Goal: Information Seeking & Learning: Check status

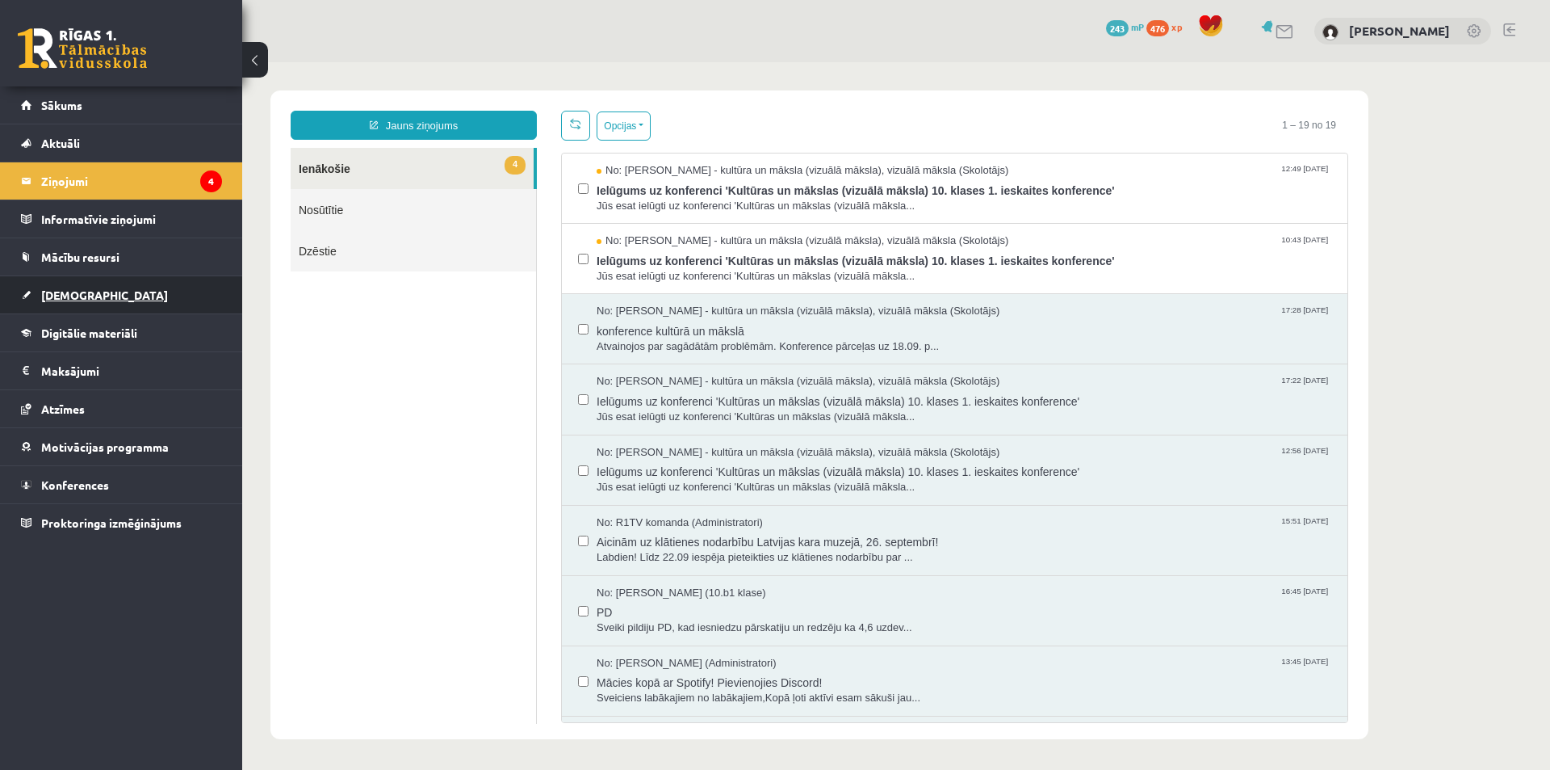
click at [80, 297] on span "[DEMOGRAPHIC_DATA]" at bounding box center [104, 294] width 127 height 15
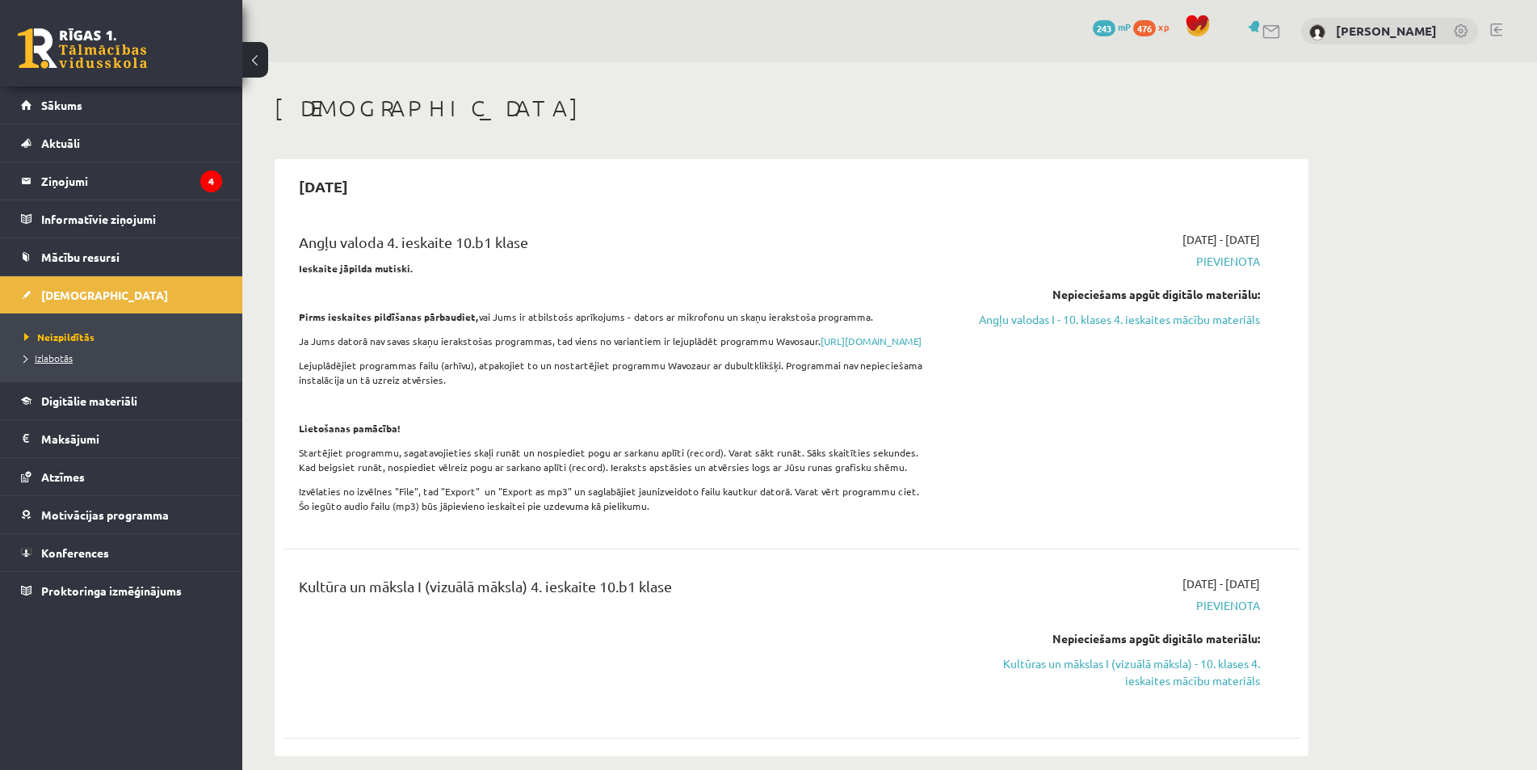
click at [59, 362] on span "Izlabotās" at bounding box center [48, 357] width 48 height 13
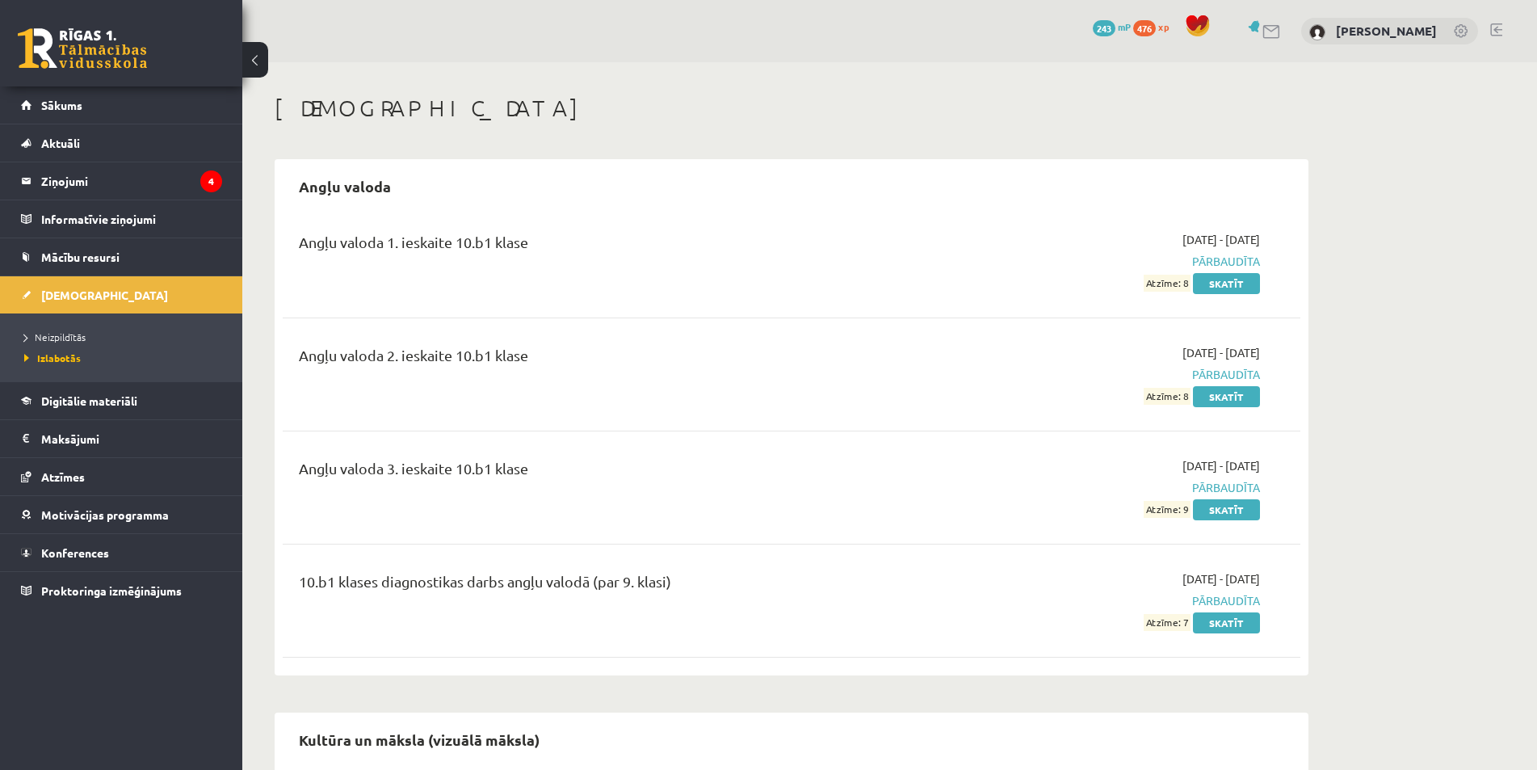
scroll to position [485, 0]
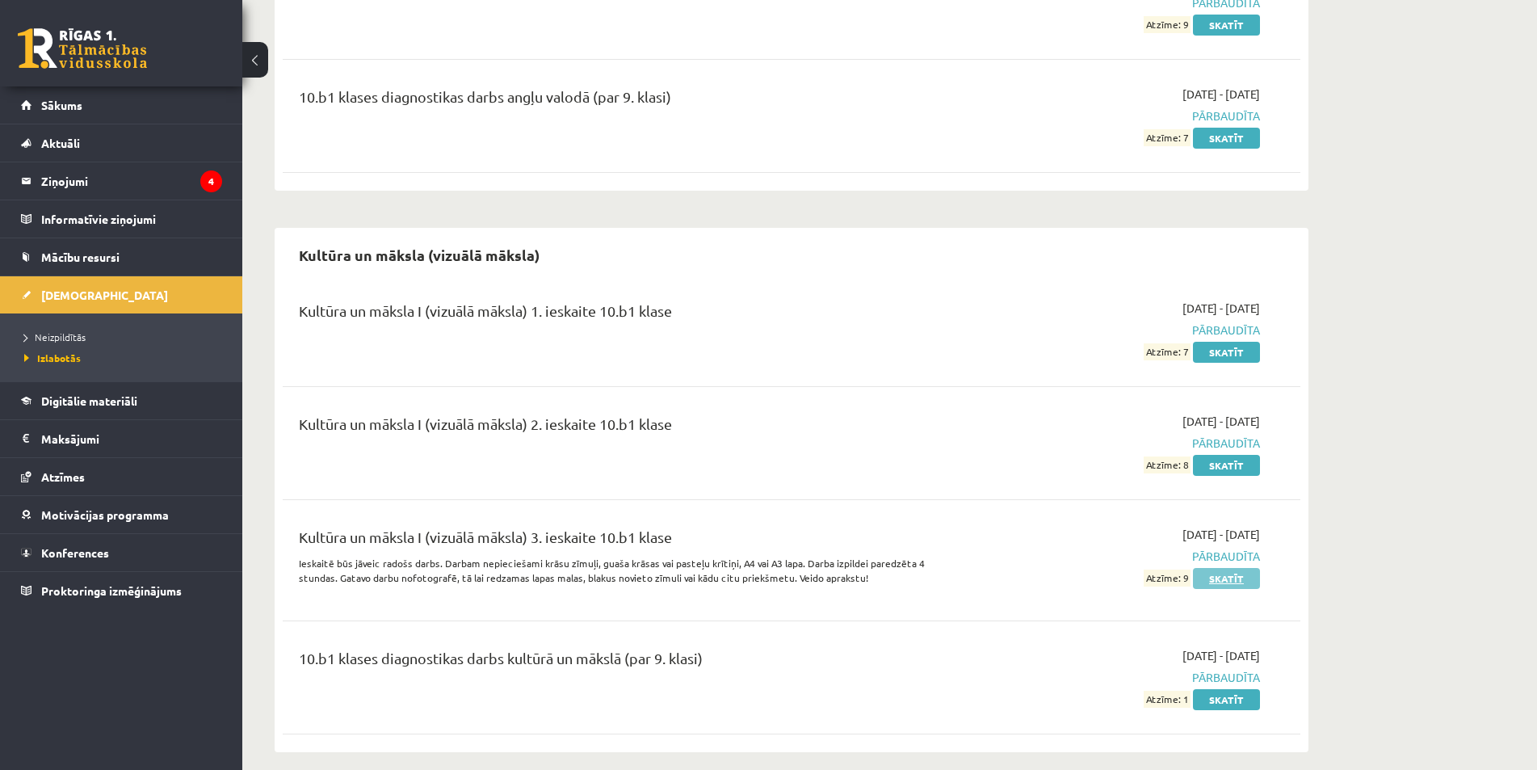
click at [1219, 586] on div "2025-09-01 - 2025-09-30 Pārbaudīta Atzīme: 9 Skatīt" at bounding box center [1107, 560] width 329 height 69
click at [1219, 583] on link "Skatīt" at bounding box center [1226, 578] width 67 height 21
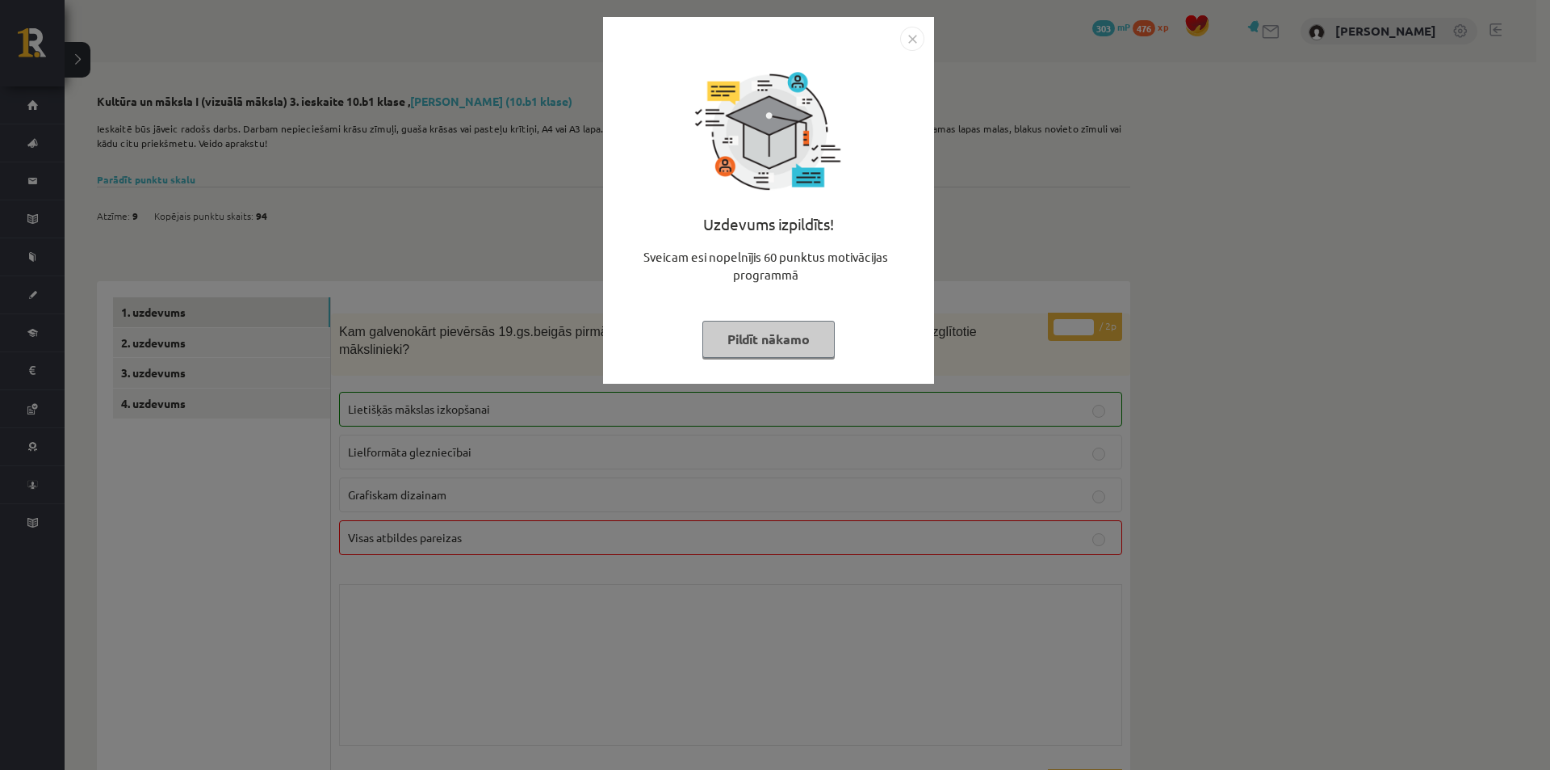
click at [769, 335] on button "Pildīt nākamo" at bounding box center [769, 339] width 132 height 37
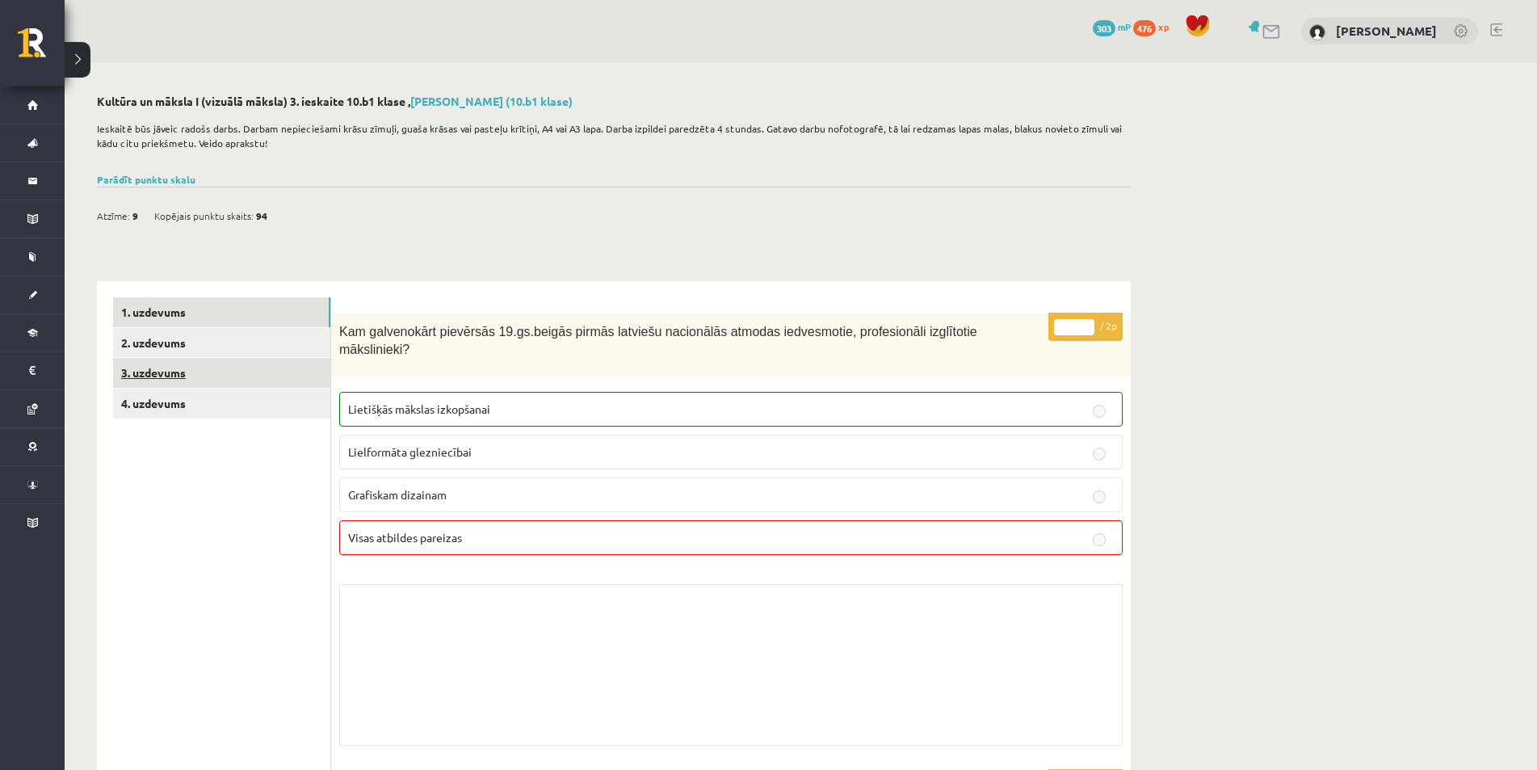
click at [191, 378] on link "3. uzdevums" at bounding box center [221, 373] width 217 height 30
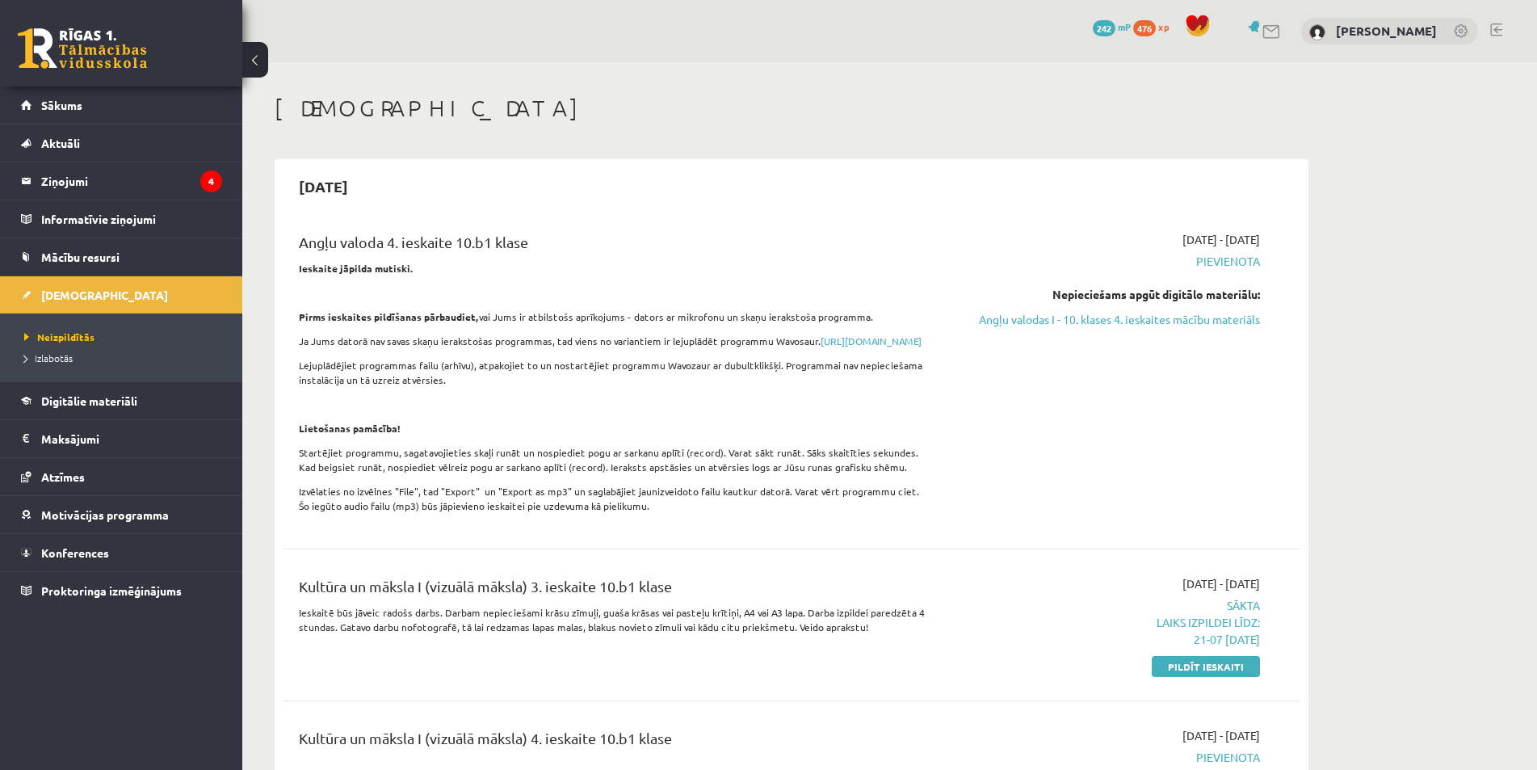
scroll to position [323, 0]
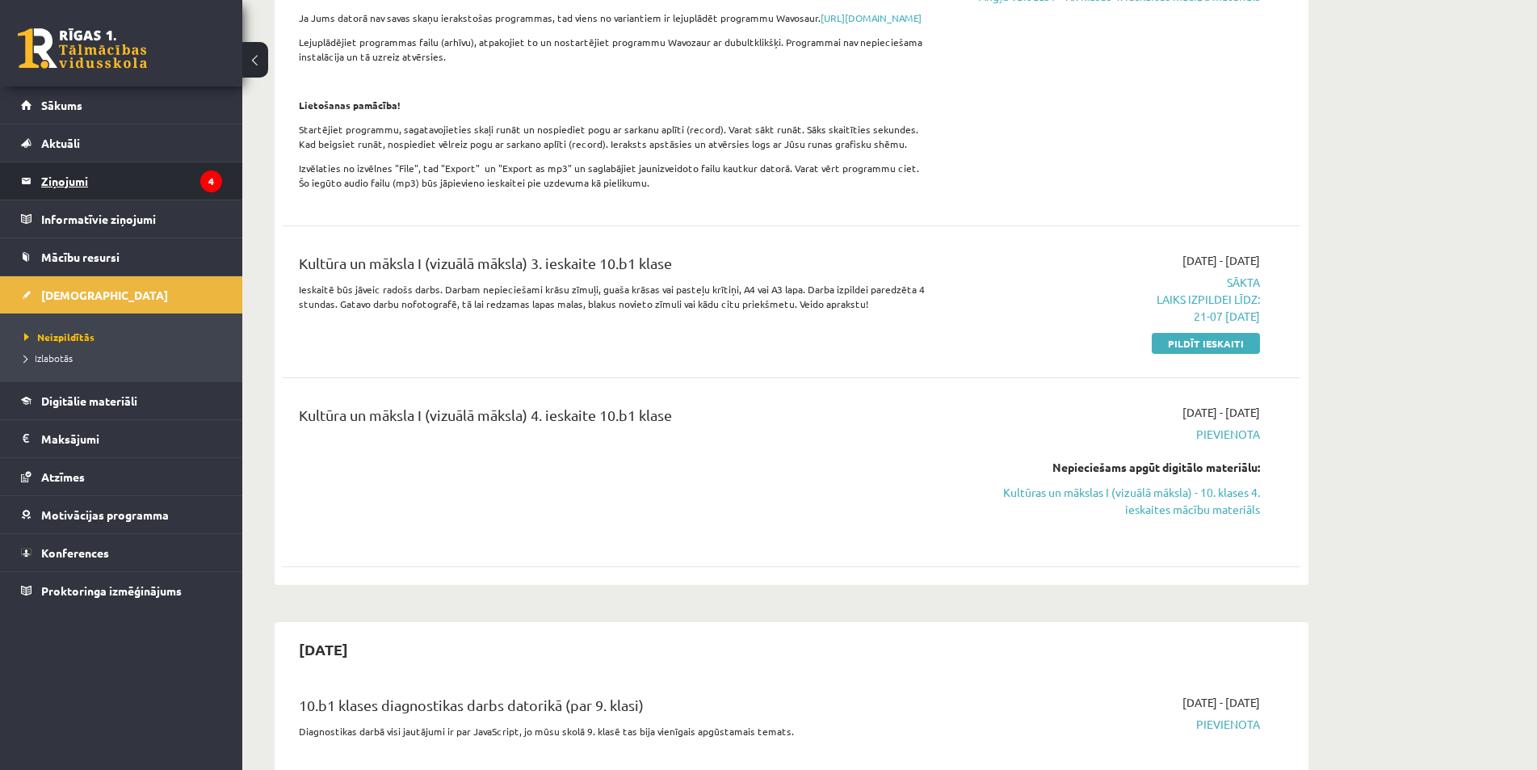
click at [101, 187] on legend "Ziņojumi 4" at bounding box center [131, 180] width 181 height 37
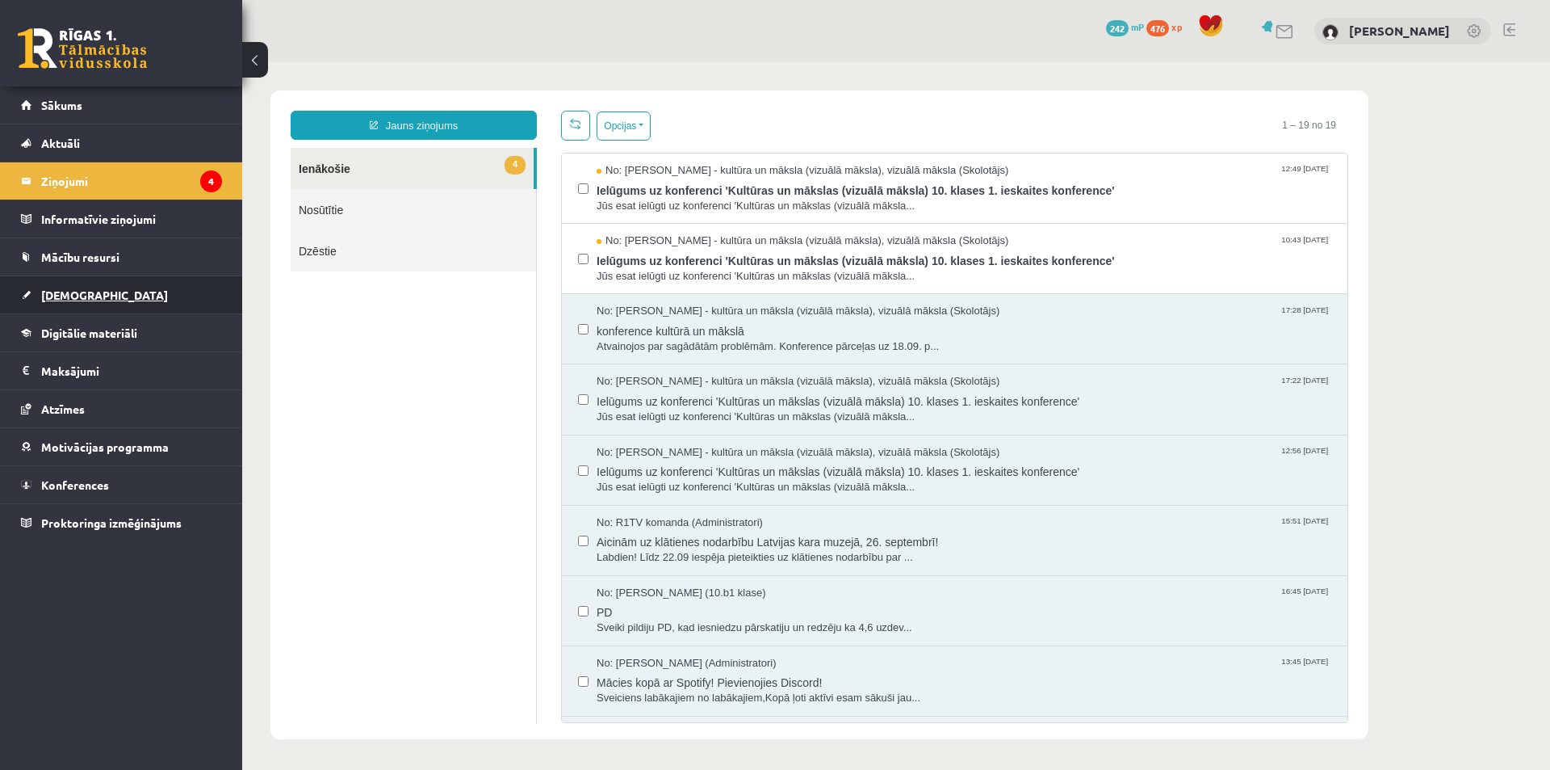
click at [87, 298] on span "[DEMOGRAPHIC_DATA]" at bounding box center [104, 294] width 127 height 15
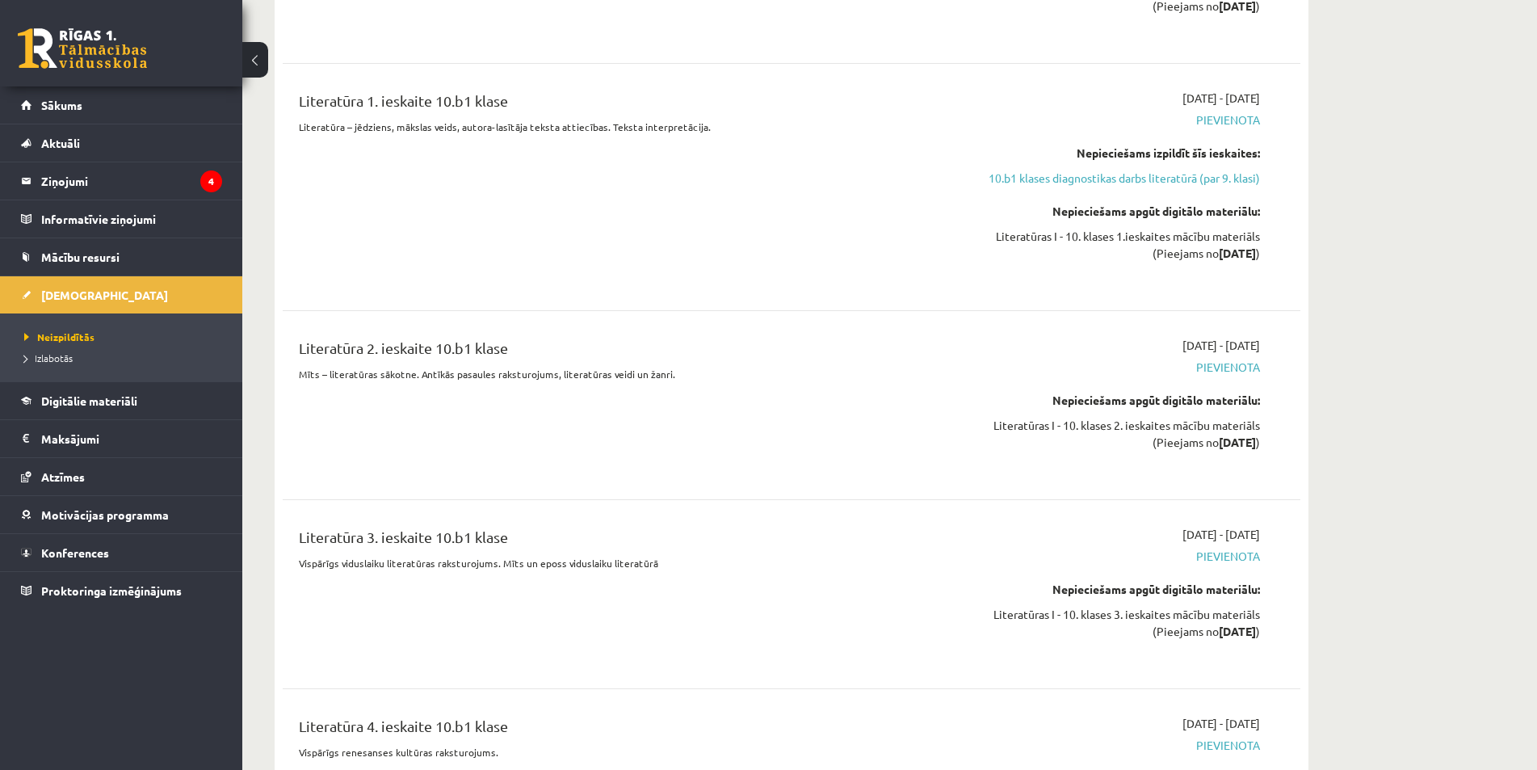
scroll to position [3472, 0]
